Goal: Check status

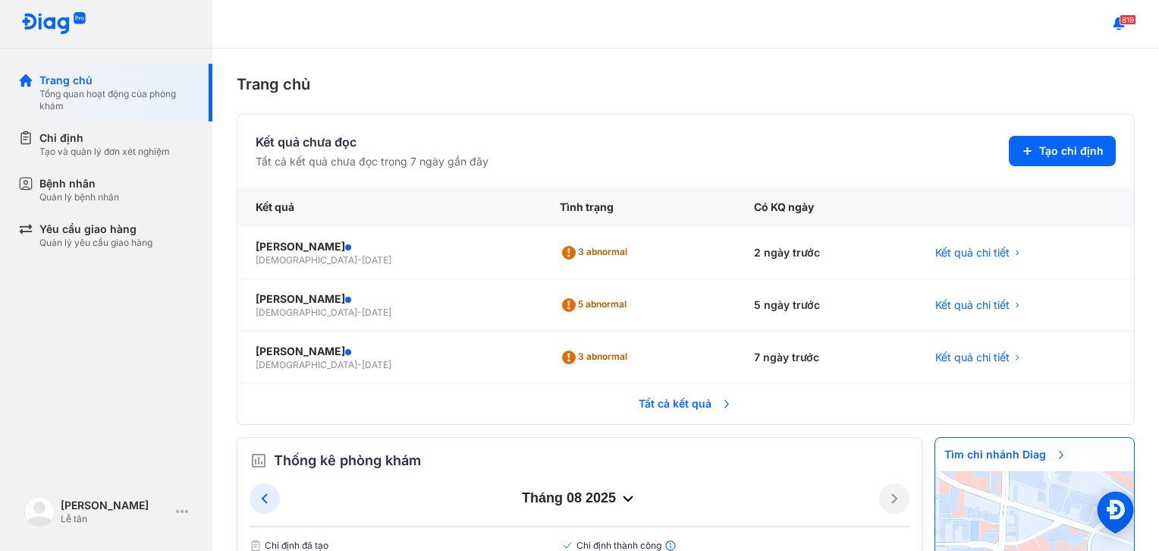
click at [664, 401] on span "Tất cả kết quả" at bounding box center [686, 403] width 112 height 33
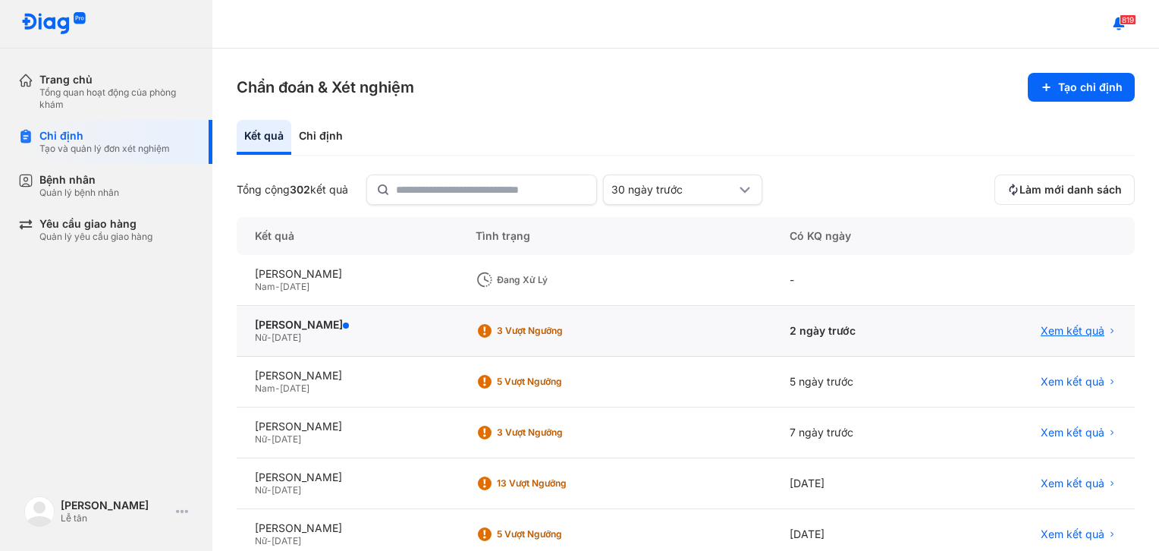
click at [1055, 326] on span "Xem kết quả" at bounding box center [1073, 331] width 64 height 14
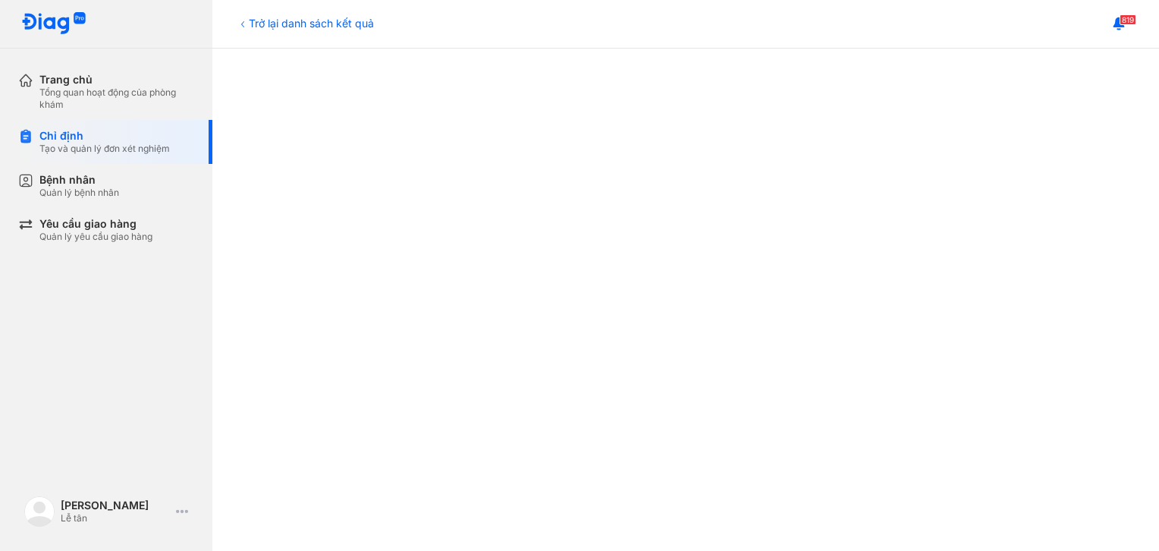
scroll to position [741, 0]
